Goal: Transaction & Acquisition: Purchase product/service

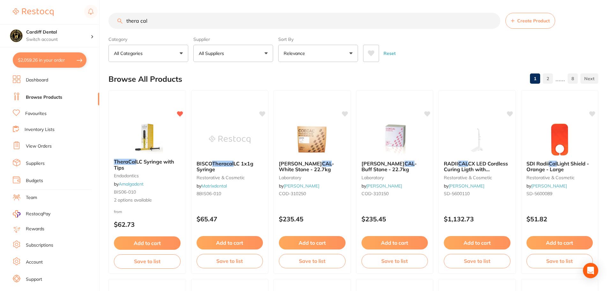
drag, startPoint x: 156, startPoint y: 21, endPoint x: 127, endPoint y: 21, distance: 29.7
click at [127, 21] on input "thera cal" at bounding box center [305, 21] width 392 height 16
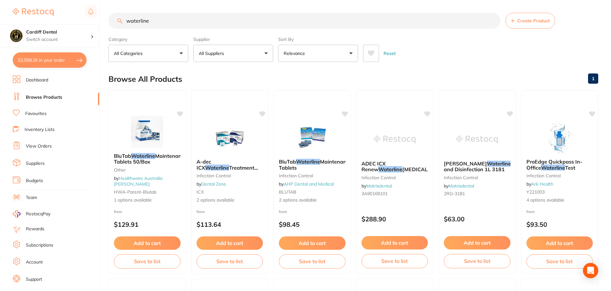
click at [267, 53] on button "All Suppliers" at bounding box center [233, 53] width 80 height 17
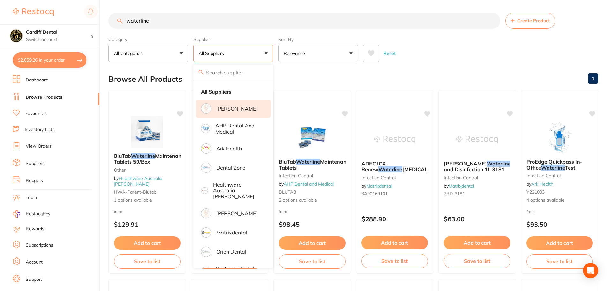
click at [237, 111] on li "[PERSON_NAME]" at bounding box center [233, 109] width 75 height 18
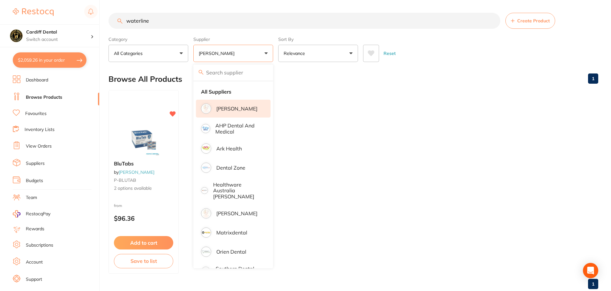
click at [265, 53] on button "[PERSON_NAME]" at bounding box center [233, 53] width 80 height 17
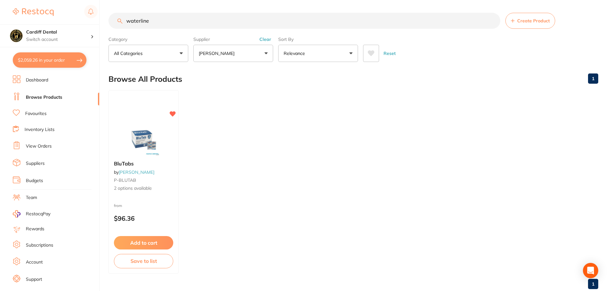
click at [265, 53] on button "[PERSON_NAME]" at bounding box center [233, 53] width 80 height 17
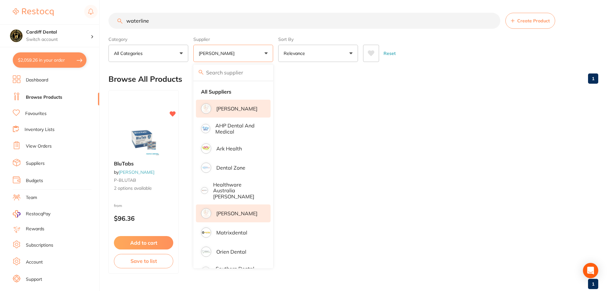
click at [238, 210] on p "[PERSON_NAME]" at bounding box center [236, 213] width 41 height 6
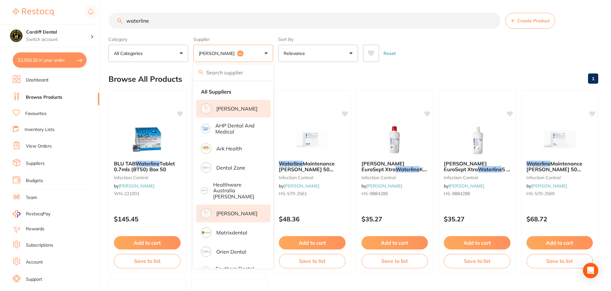
click at [172, 21] on input "waterline" at bounding box center [305, 21] width 392 height 16
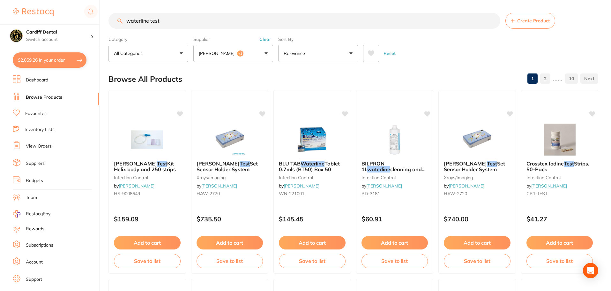
type input "waterline test"
click at [265, 51] on button "[PERSON_NAME] +1" at bounding box center [233, 53] width 80 height 17
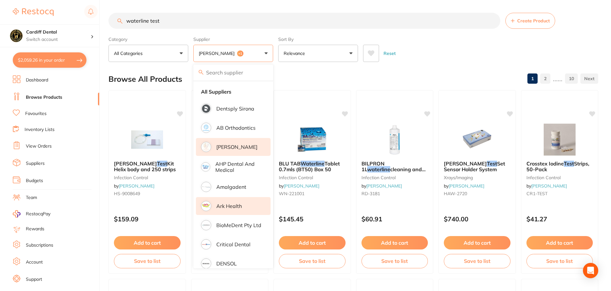
click at [235, 205] on p "Ark Health" at bounding box center [229, 206] width 26 height 6
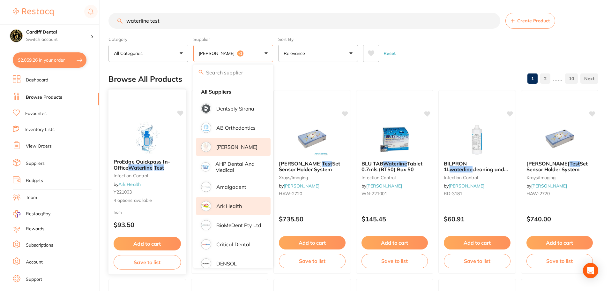
click at [143, 140] on img at bounding box center [147, 137] width 42 height 32
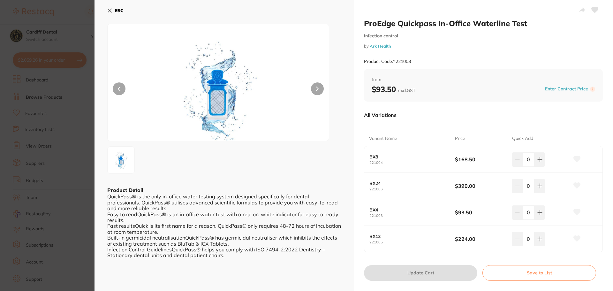
click at [314, 90] on button at bounding box center [317, 88] width 13 height 13
click at [316, 89] on icon at bounding box center [317, 89] width 3 height 4
click at [315, 87] on button at bounding box center [317, 88] width 13 height 13
click at [111, 10] on icon at bounding box center [109, 10] width 5 height 5
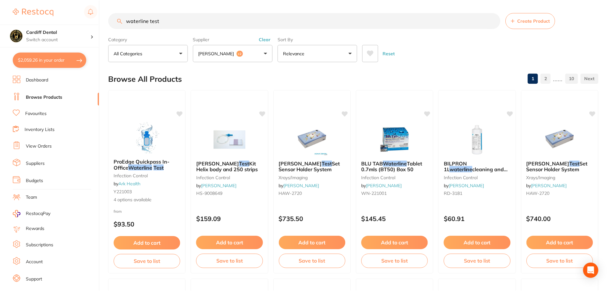
scroll to position [0, 0]
drag, startPoint x: 170, startPoint y: 21, endPoint x: 128, endPoint y: 21, distance: 41.8
click at [128, 21] on input "waterline test" at bounding box center [305, 20] width 392 height 16
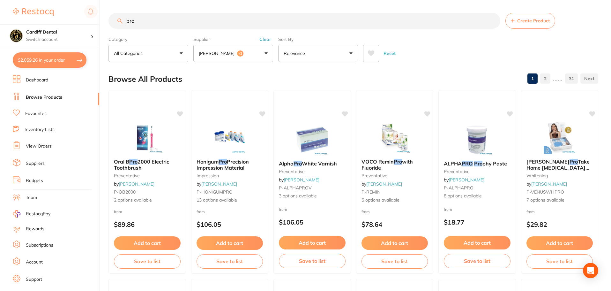
click at [146, 23] on input "pro" at bounding box center [305, 21] width 392 height 16
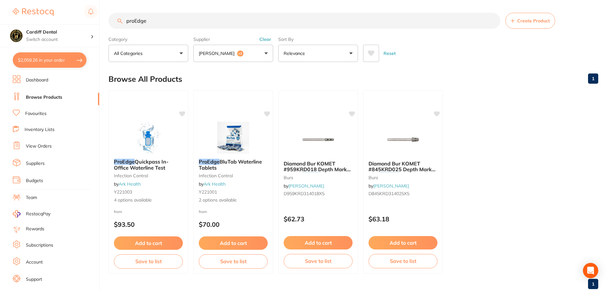
click at [172, 21] on input "proEdge" at bounding box center [305, 21] width 392 height 16
type input "proEdge QUICKPASS"
click at [147, 243] on button "Add to cart" at bounding box center [149, 244] width 70 height 14
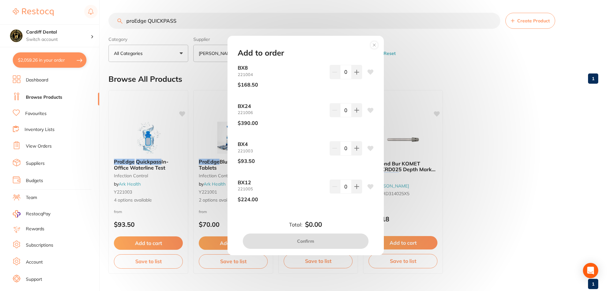
click at [451, 122] on div "Add to order BX8 221004 $168.50 0 BX24 221006 $390.00 0 BX4 221003 $93.50 0 BX1…" at bounding box center [305, 145] width 611 height 291
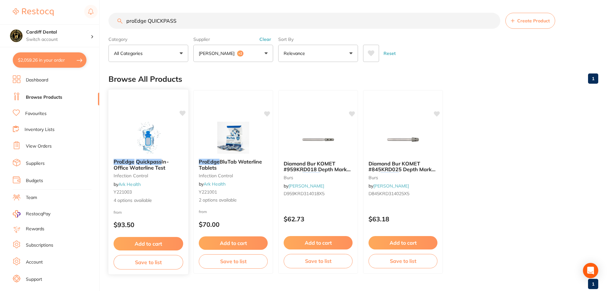
click at [132, 198] on span "4 options available" at bounding box center [149, 200] width 70 height 6
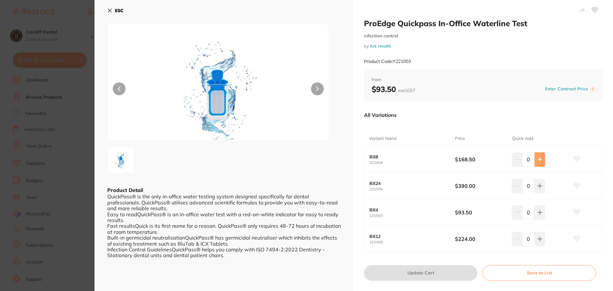
click at [538, 159] on icon at bounding box center [540, 159] width 4 height 4
type input "1"
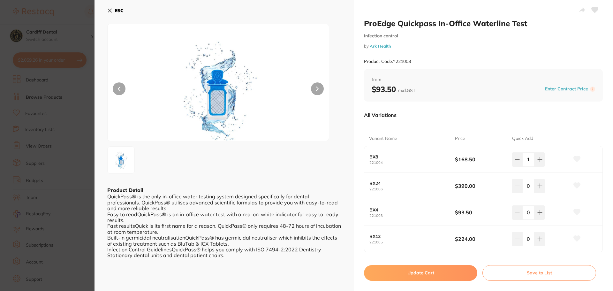
click at [419, 273] on button "Update Cart" at bounding box center [420, 272] width 113 height 15
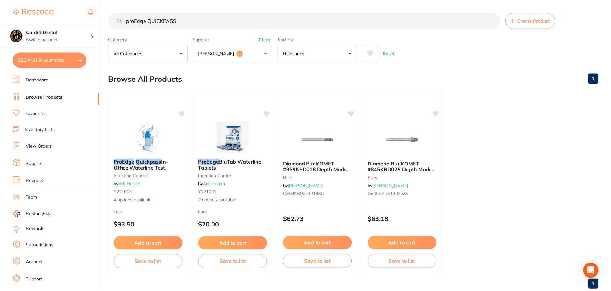
scroll to position [0, 0]
click at [53, 61] on button "$2,244.61 in your order" at bounding box center [50, 59] width 74 height 15
checkbox input "true"
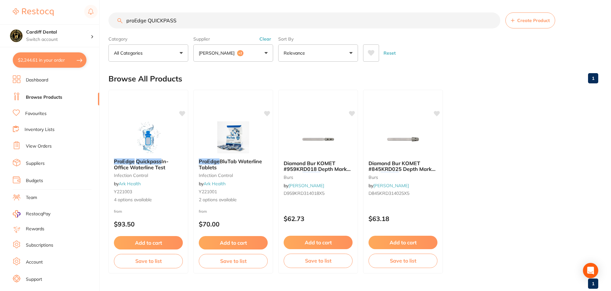
checkbox input "true"
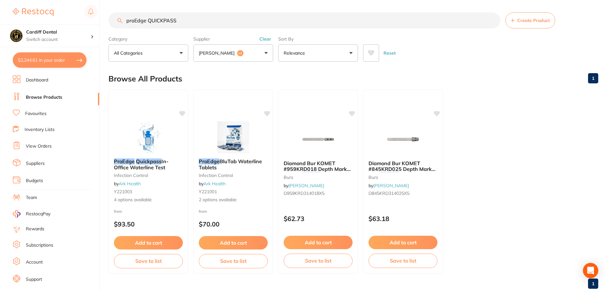
checkbox input "true"
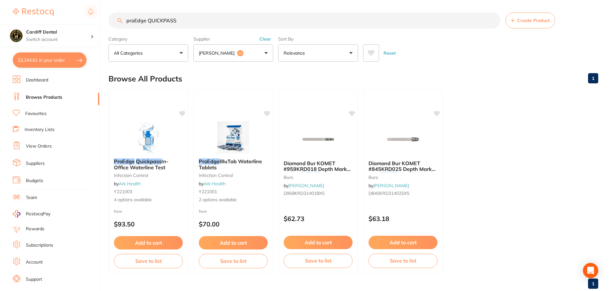
checkbox input "true"
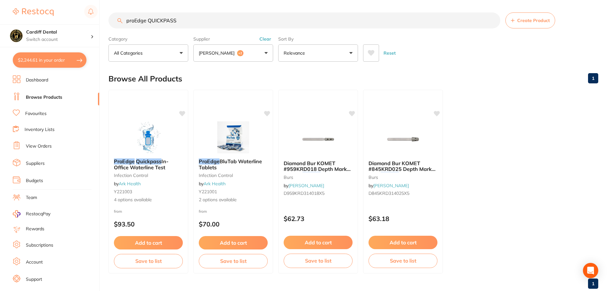
checkbox input "true"
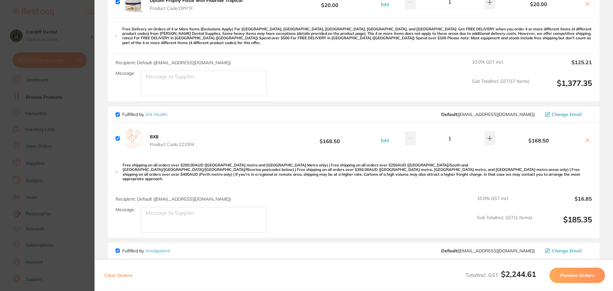
scroll to position [798, 0]
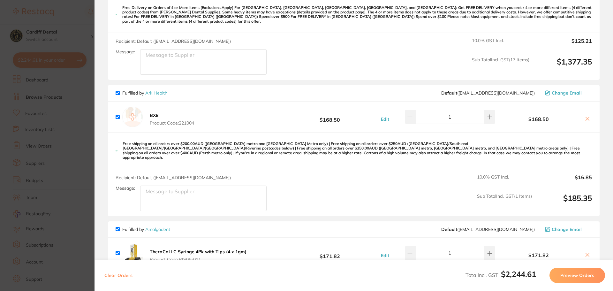
click at [585, 116] on icon at bounding box center [587, 118] width 5 height 5
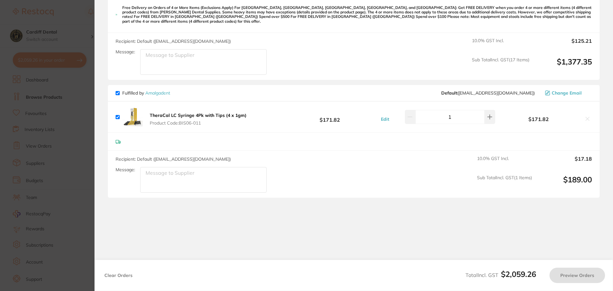
checkbox input "true"
